Goal: Obtain resource: Download file/media

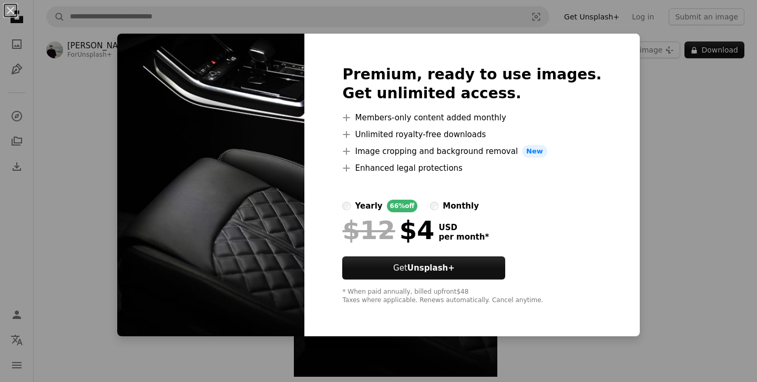
click at [284, 226] on img at bounding box center [210, 185] width 187 height 303
click at [11, 7] on button "An X shape" at bounding box center [10, 10] width 13 height 13
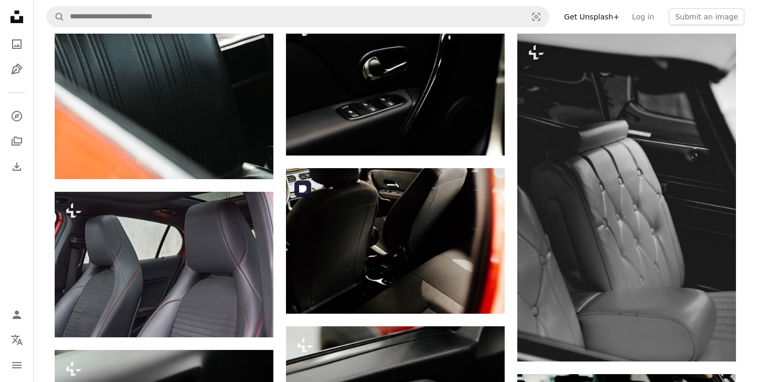
scroll to position [1120, 0]
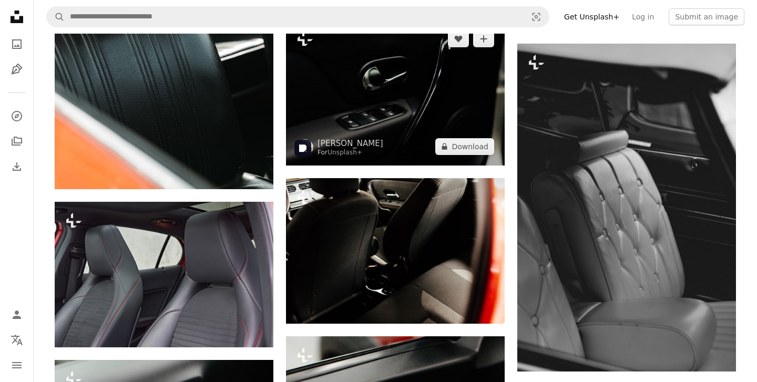
click at [377, 135] on img at bounding box center [395, 93] width 219 height 146
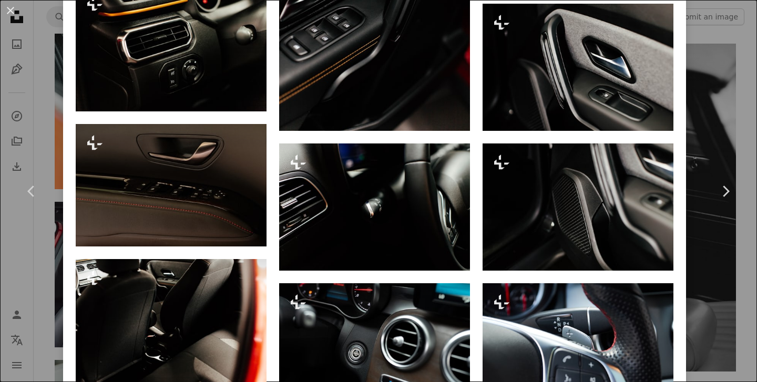
scroll to position [1027, 0]
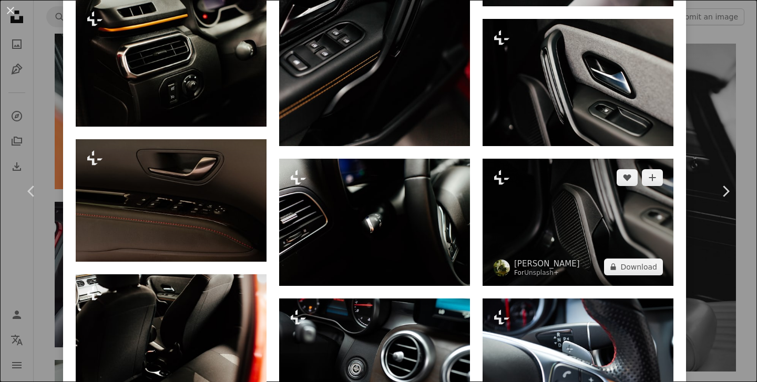
click at [566, 208] on img at bounding box center [578, 222] width 191 height 127
